Goal: Information Seeking & Learning: Learn about a topic

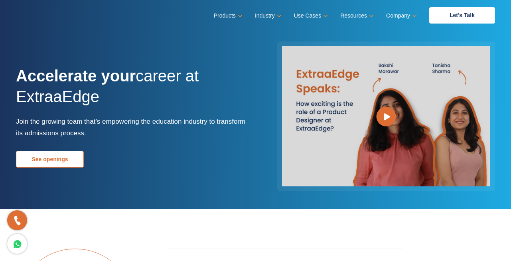
click at [74, 159] on link "See openings" at bounding box center [50, 159] width 68 height 17
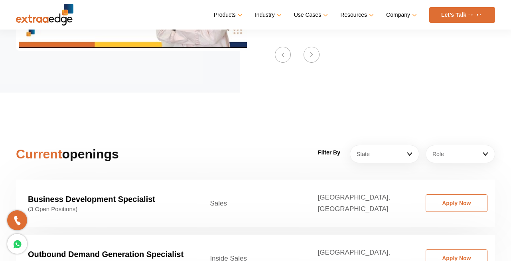
scroll to position [1197, 0]
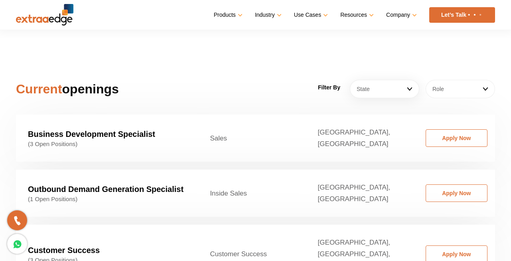
click at [472, 83] on link "Role" at bounding box center [459, 89] width 69 height 18
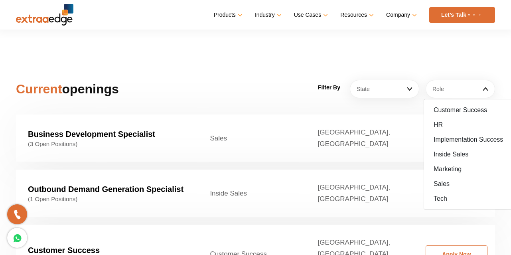
click at [129, 140] on span "(3 Open Positions)" at bounding box center [107, 143] width 158 height 7
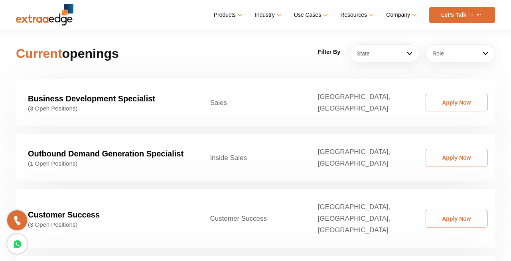
scroll to position [1233, 0]
click at [127, 94] on strong "Business Development Specialist" at bounding box center [91, 98] width 127 height 9
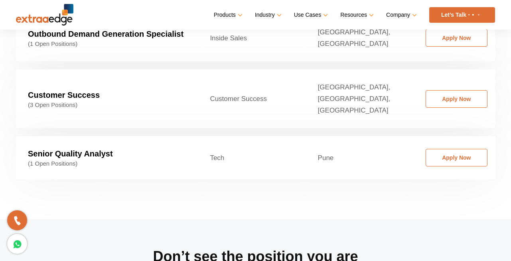
scroll to position [1365, 0]
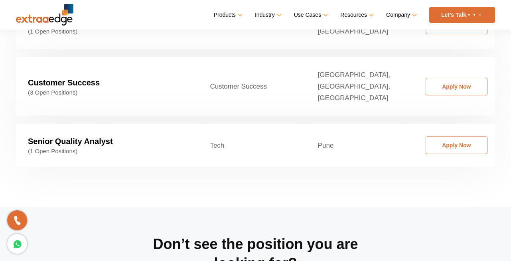
click at [76, 137] on strong "Senior Quality Analyst" at bounding box center [70, 141] width 85 height 9
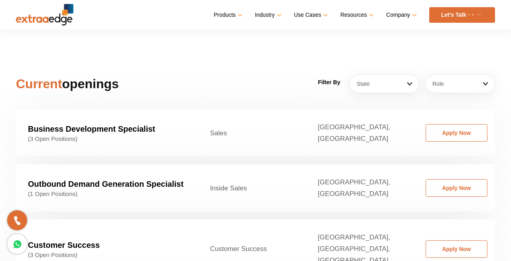
scroll to position [1208, 0]
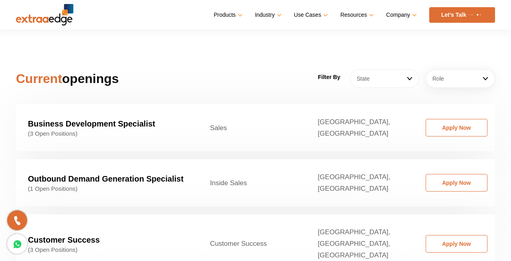
click at [398, 69] on link "State" at bounding box center [384, 78] width 69 height 18
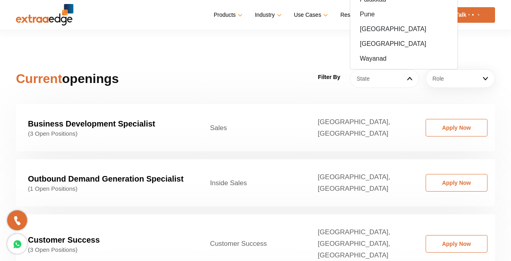
click at [398, 69] on link "State" at bounding box center [384, 78] width 69 height 18
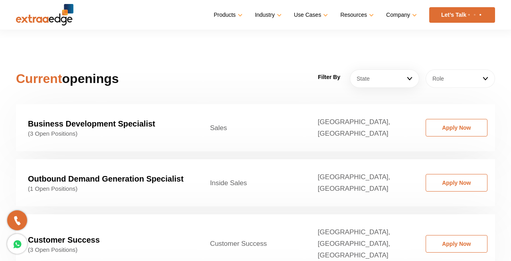
click at [468, 69] on link "Role" at bounding box center [459, 78] width 69 height 18
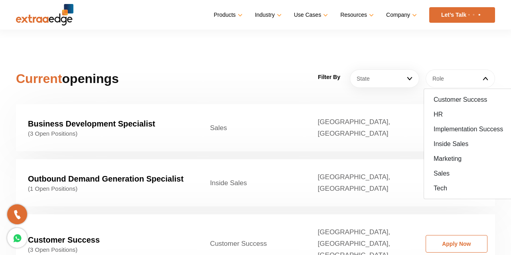
click at [468, 69] on link "Role" at bounding box center [459, 78] width 69 height 18
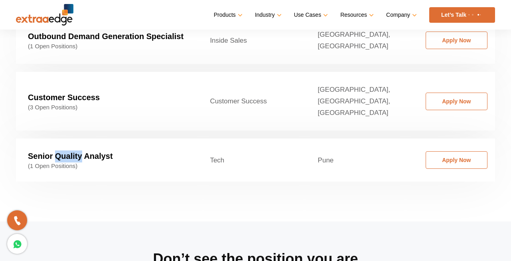
scroll to position [1370, 0]
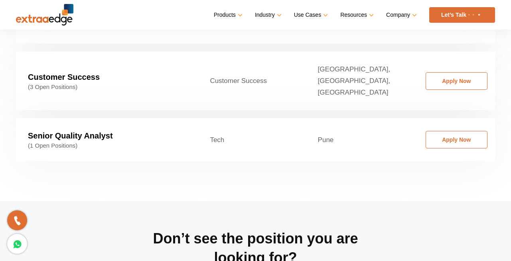
click at [116, 158] on section "Current openings Filter By State [GEOGRAPHIC_DATA] [GEOGRAPHIC_DATA] [GEOGRAPHI…" at bounding box center [255, 27] width 511 height 347
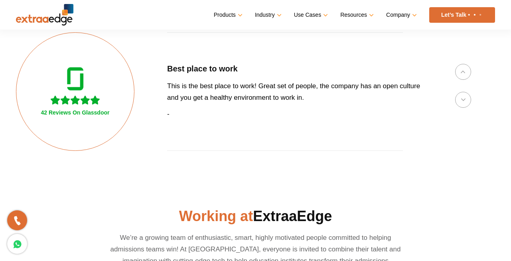
scroll to position [217, 0]
